Goal: Find specific page/section: Find specific page/section

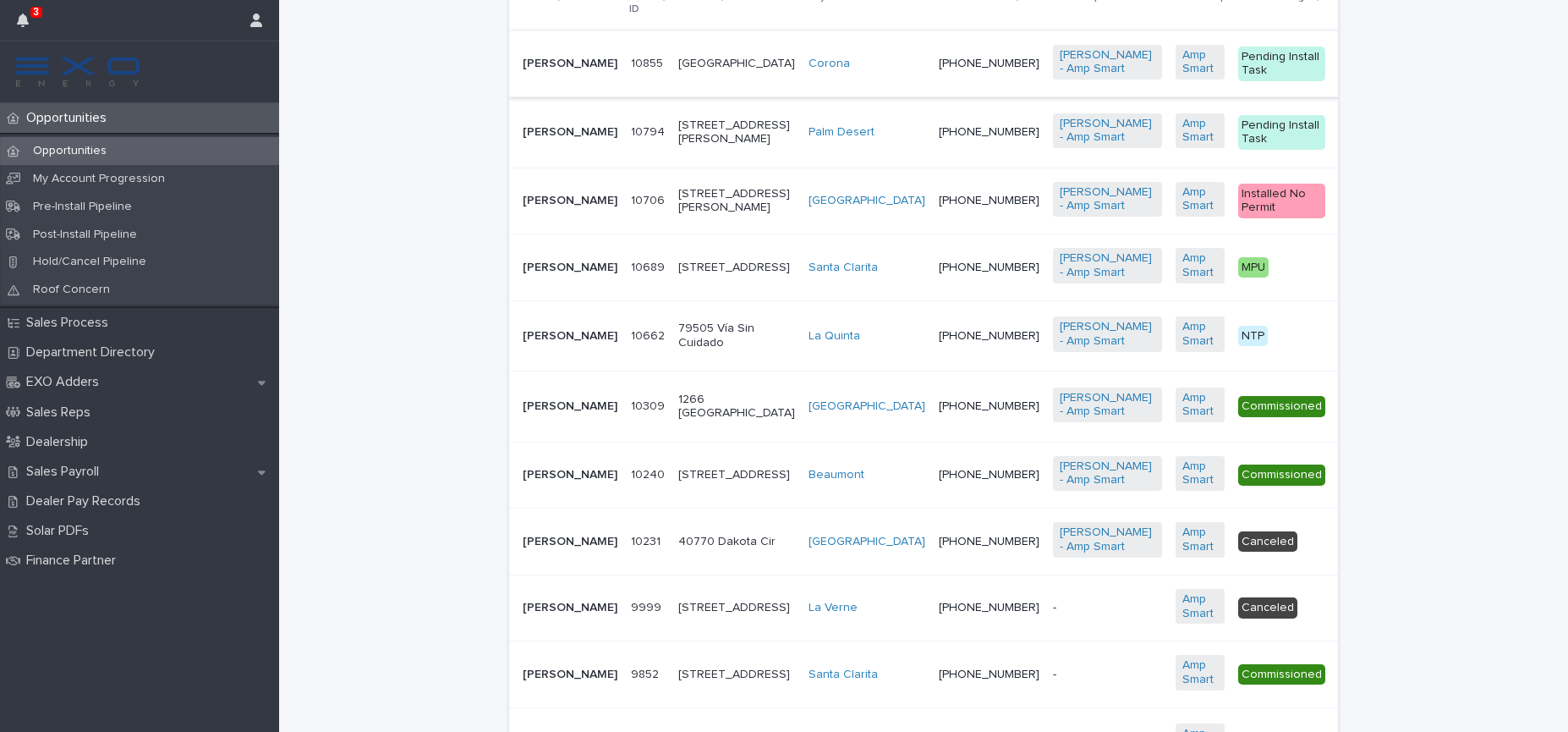
scroll to position [498, 0]
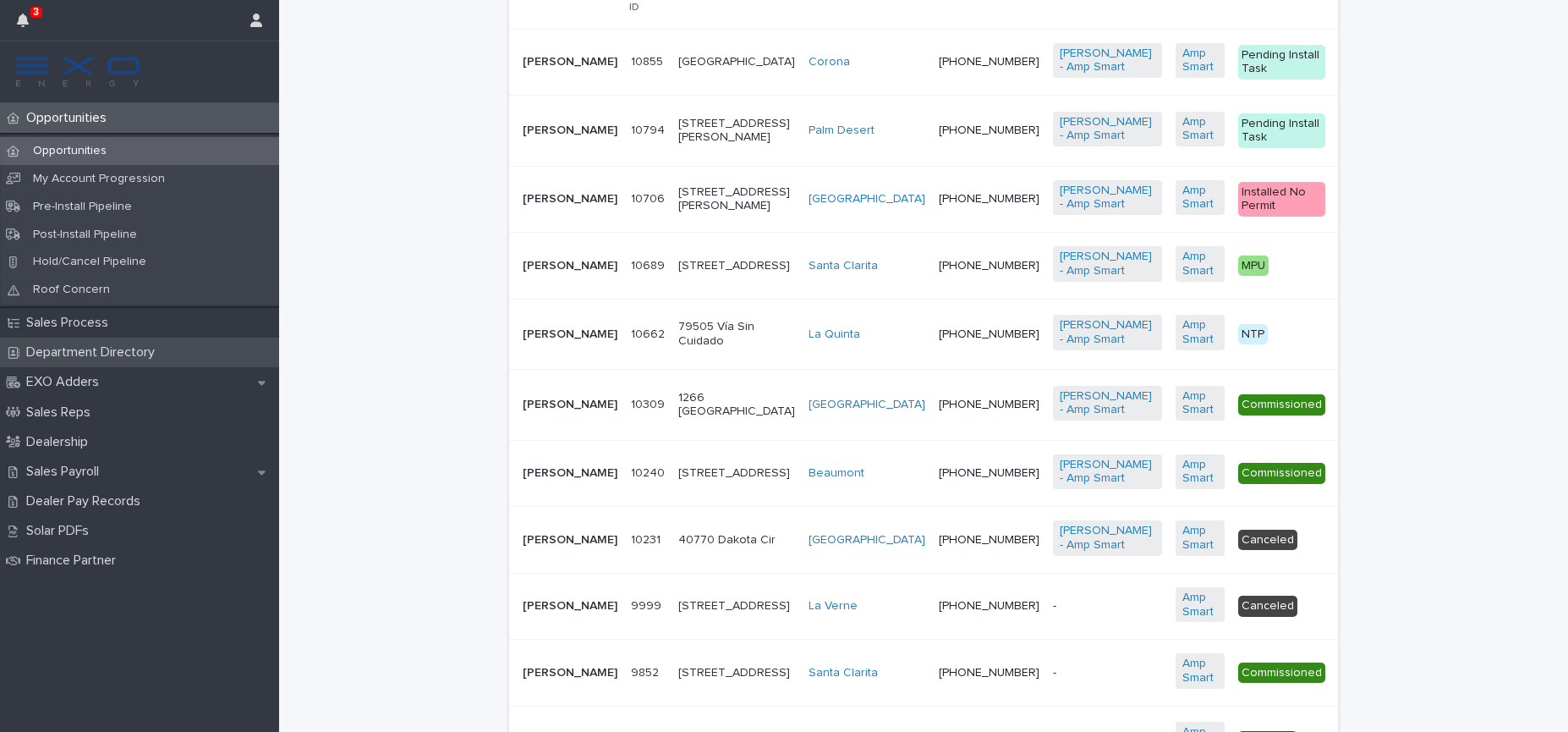
click at [84, 352] on p "Department Directory" at bounding box center [94, 352] width 149 height 16
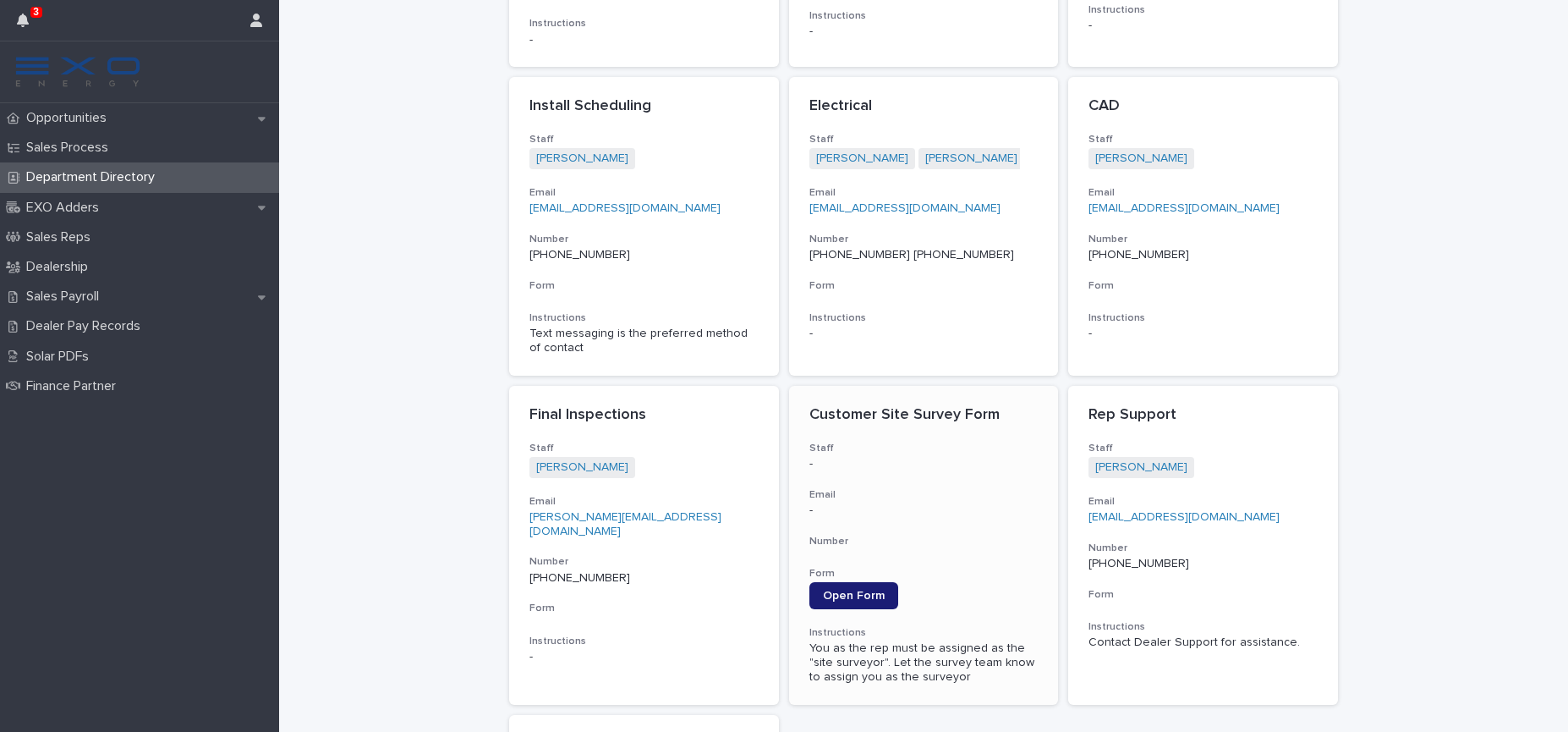
scroll to position [1279, 0]
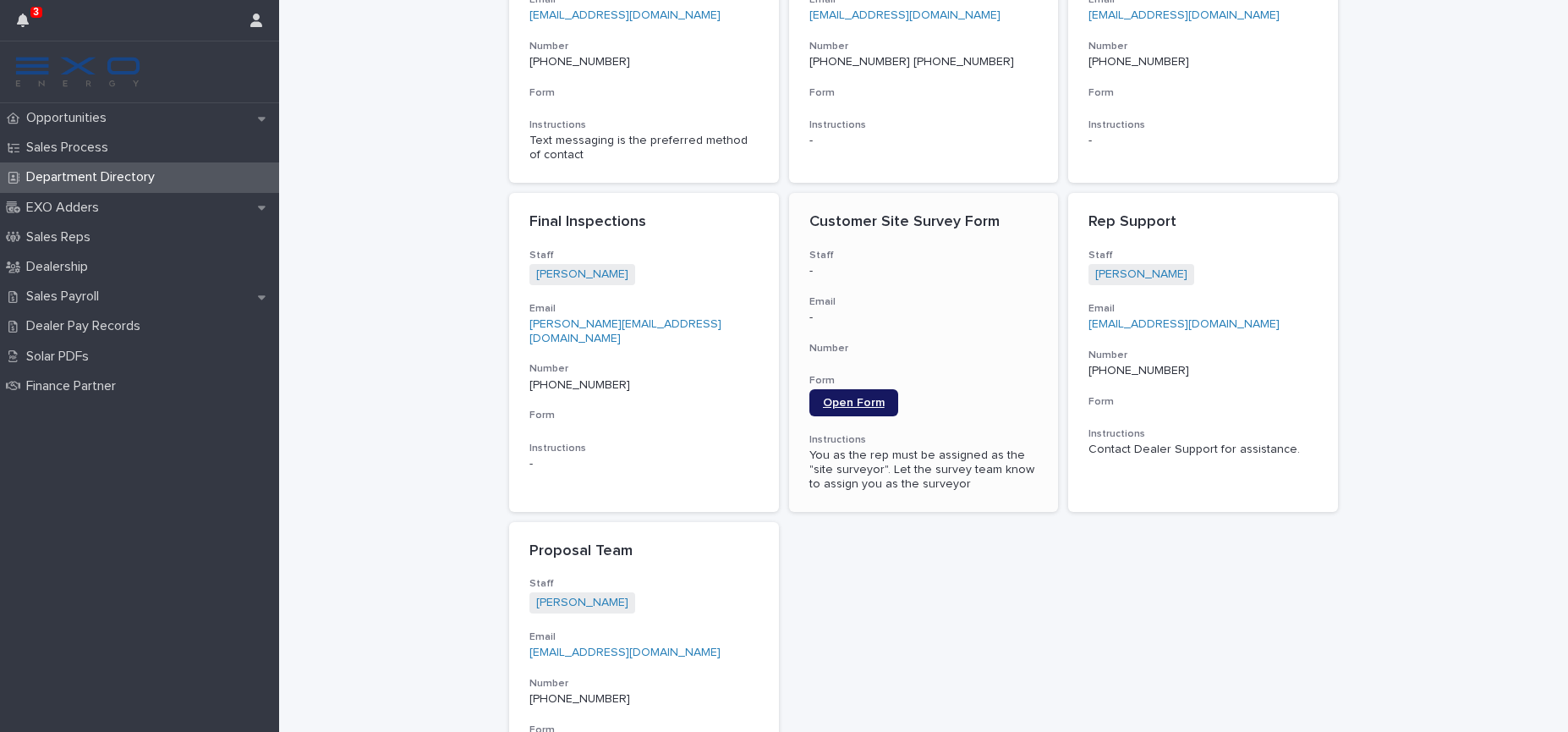
click at [866, 397] on span "Open Form" at bounding box center [853, 402] width 62 height 12
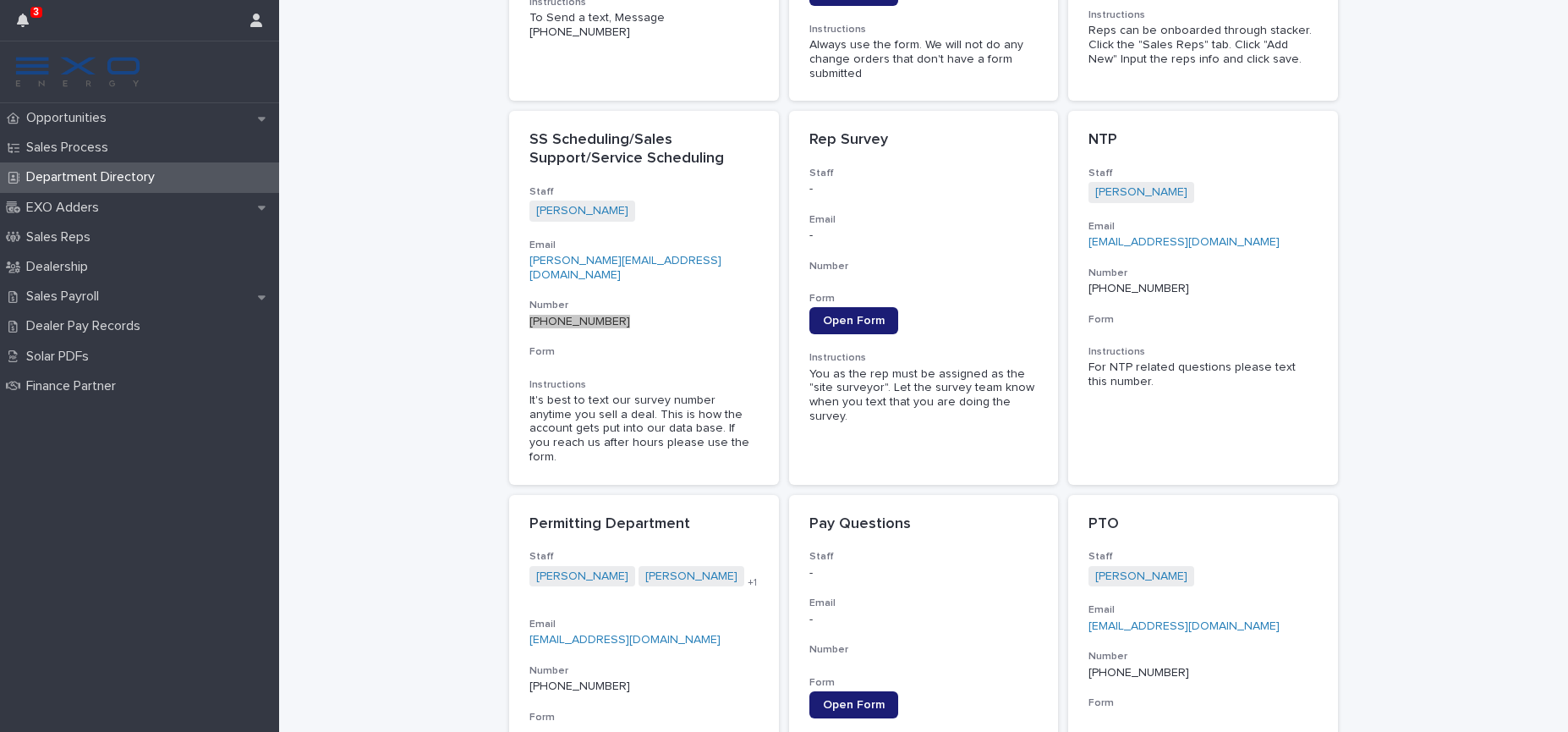
scroll to position [360, 0]
drag, startPoint x: 565, startPoint y: 410, endPoint x: 1564, endPoint y: 484, distance: 1001.7
